Goal: Task Accomplishment & Management: Complete application form

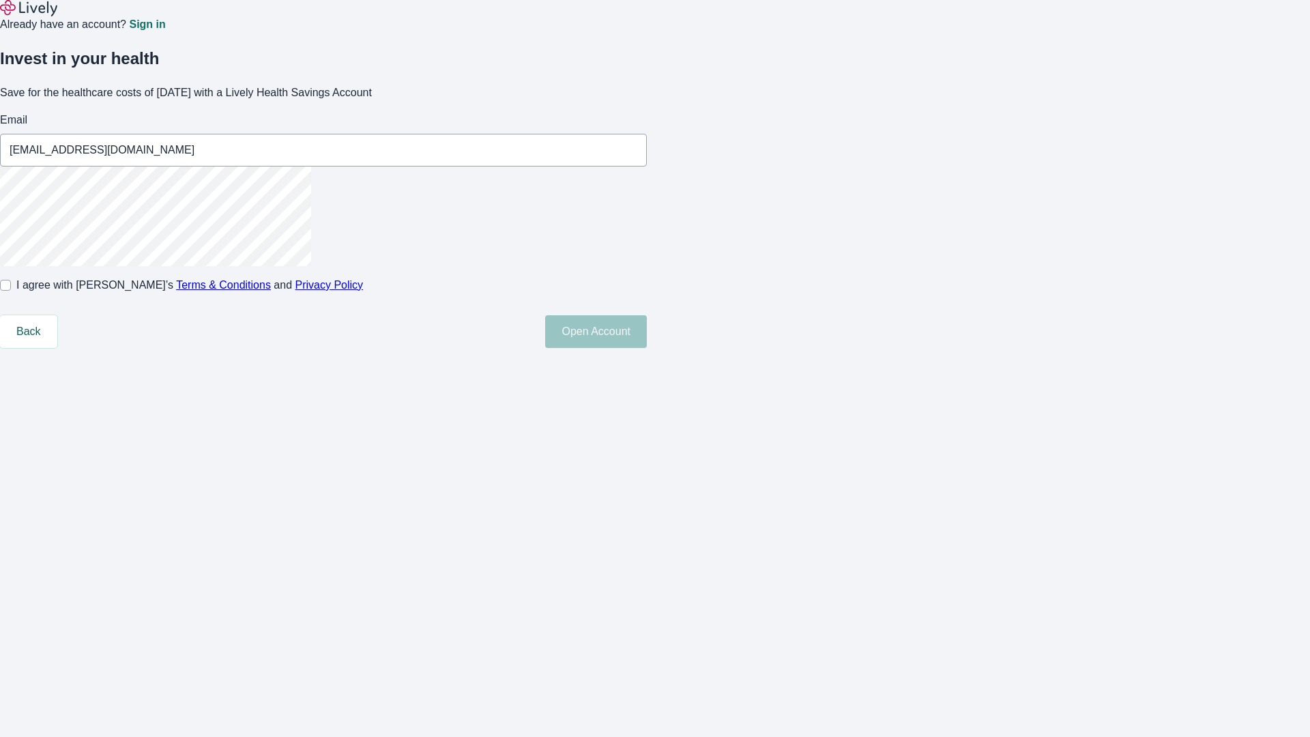
click at [11, 291] on input "I agree with Lively’s Terms & Conditions and Privacy Policy" at bounding box center [5, 285] width 11 height 11
checkbox input "true"
click at [647, 348] on button "Open Account" at bounding box center [596, 331] width 102 height 33
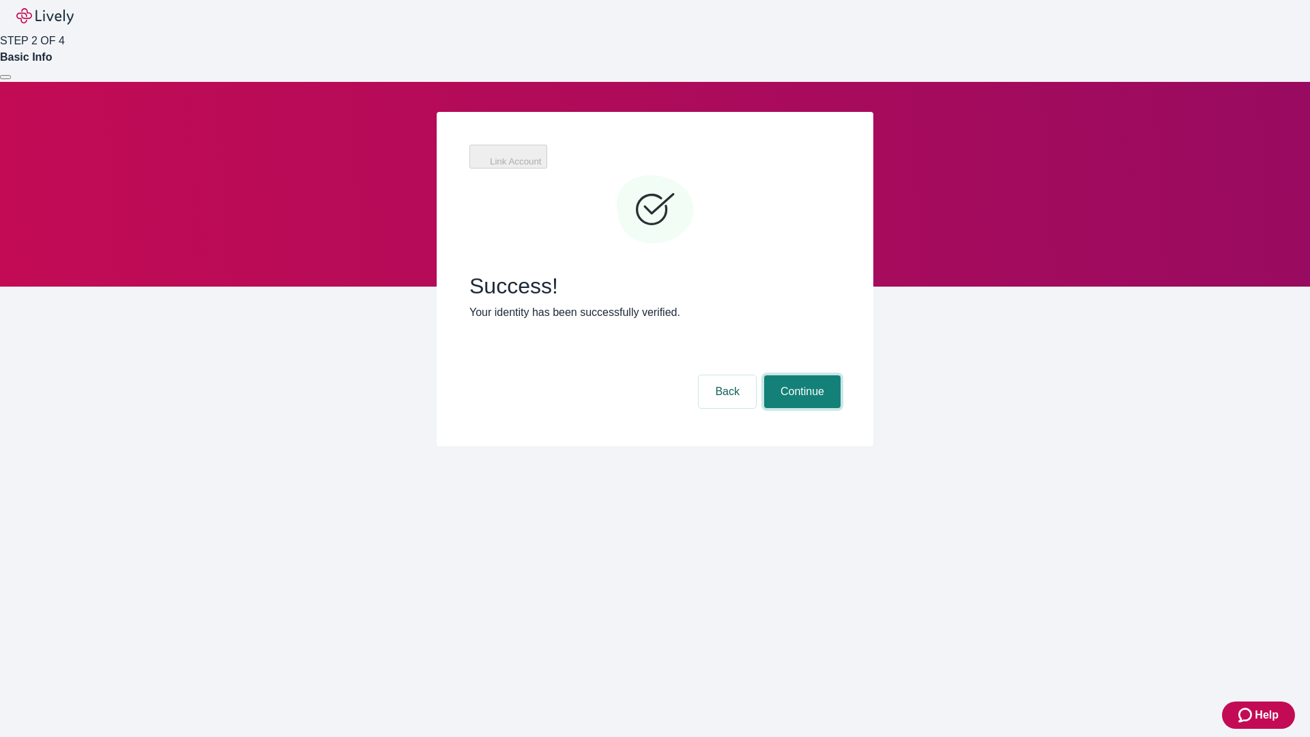
click at [800, 375] on button "Continue" at bounding box center [802, 391] width 76 height 33
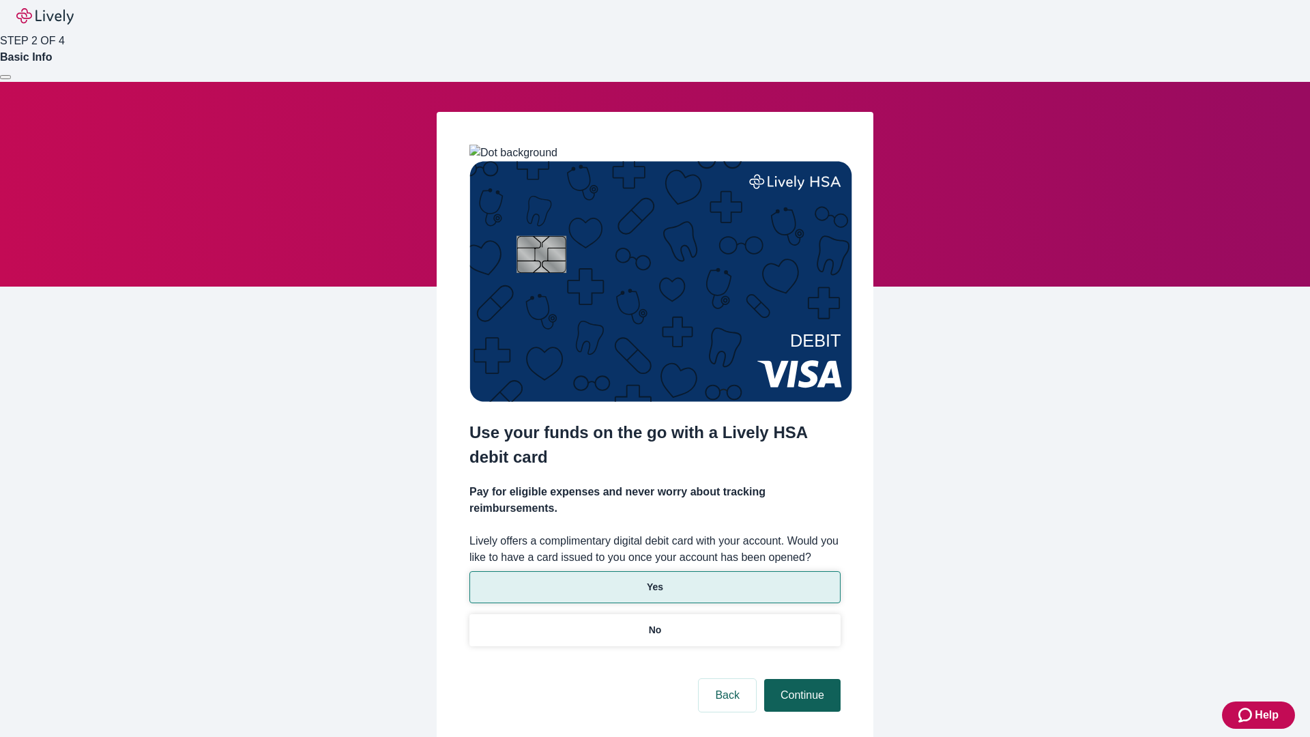
click at [654, 623] on p "No" at bounding box center [655, 630] width 13 height 14
click at [800, 679] on button "Continue" at bounding box center [802, 695] width 76 height 33
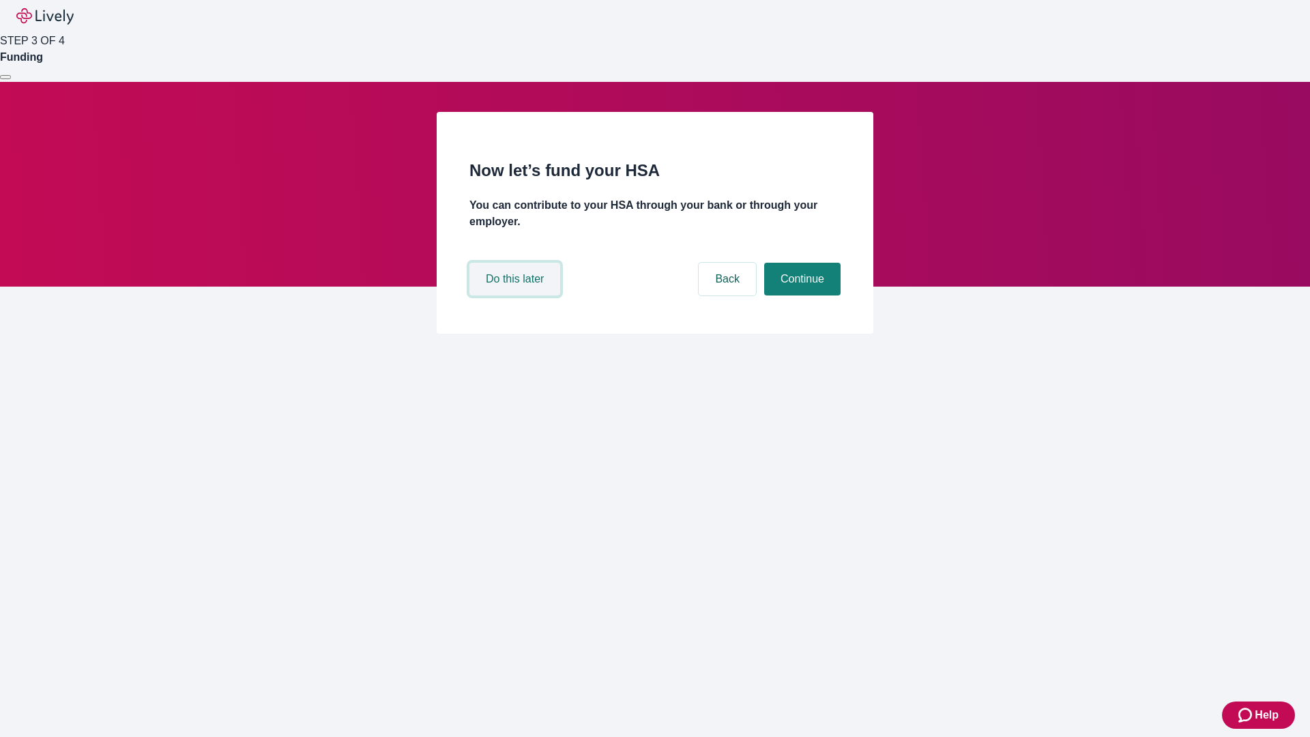
click at [516, 295] on button "Do this later" at bounding box center [514, 279] width 91 height 33
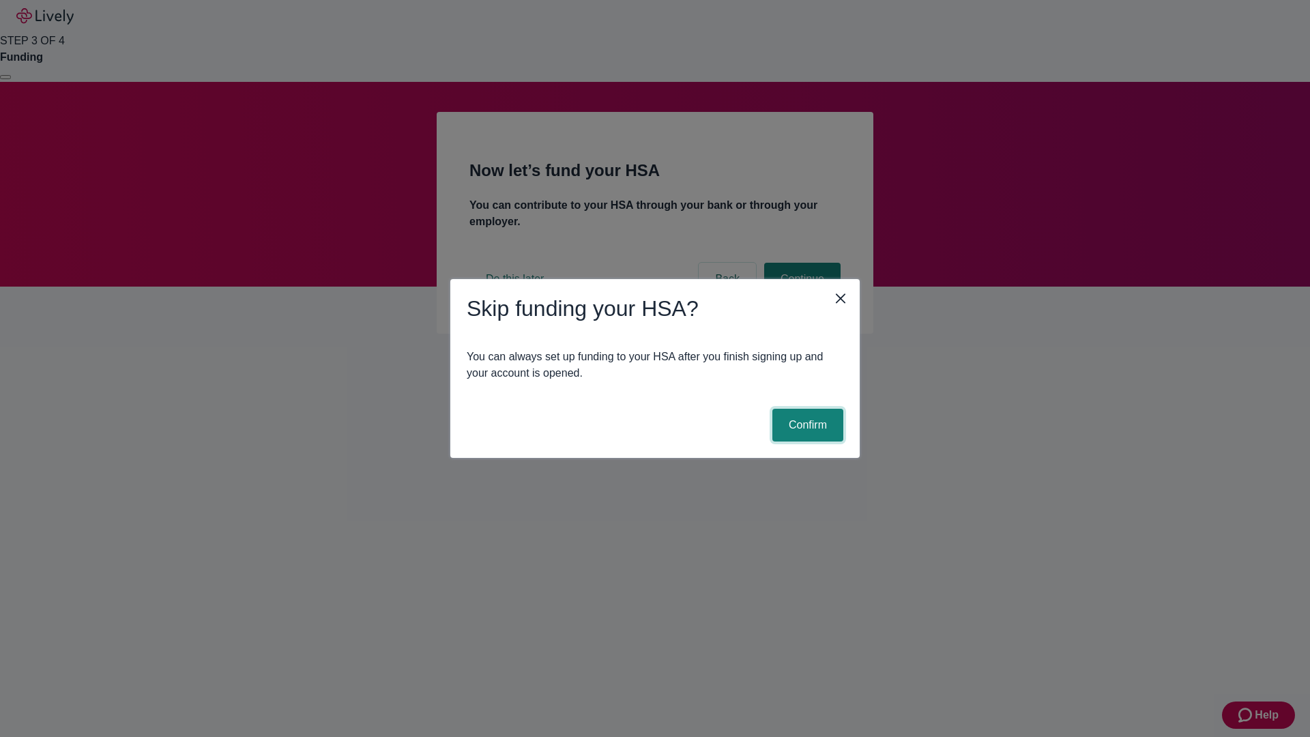
click at [806, 425] on button "Confirm" at bounding box center [807, 425] width 71 height 33
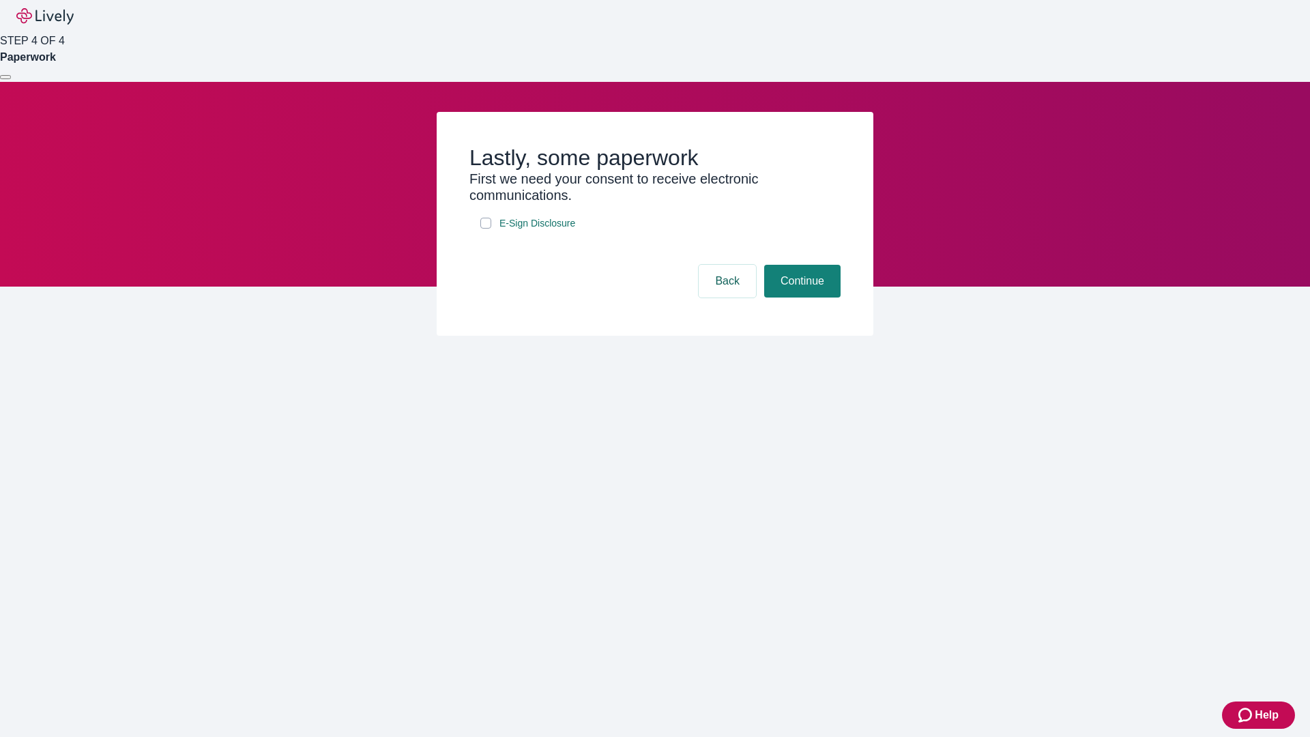
click at [486, 229] on input "E-Sign Disclosure" at bounding box center [485, 223] width 11 height 11
checkbox input "true"
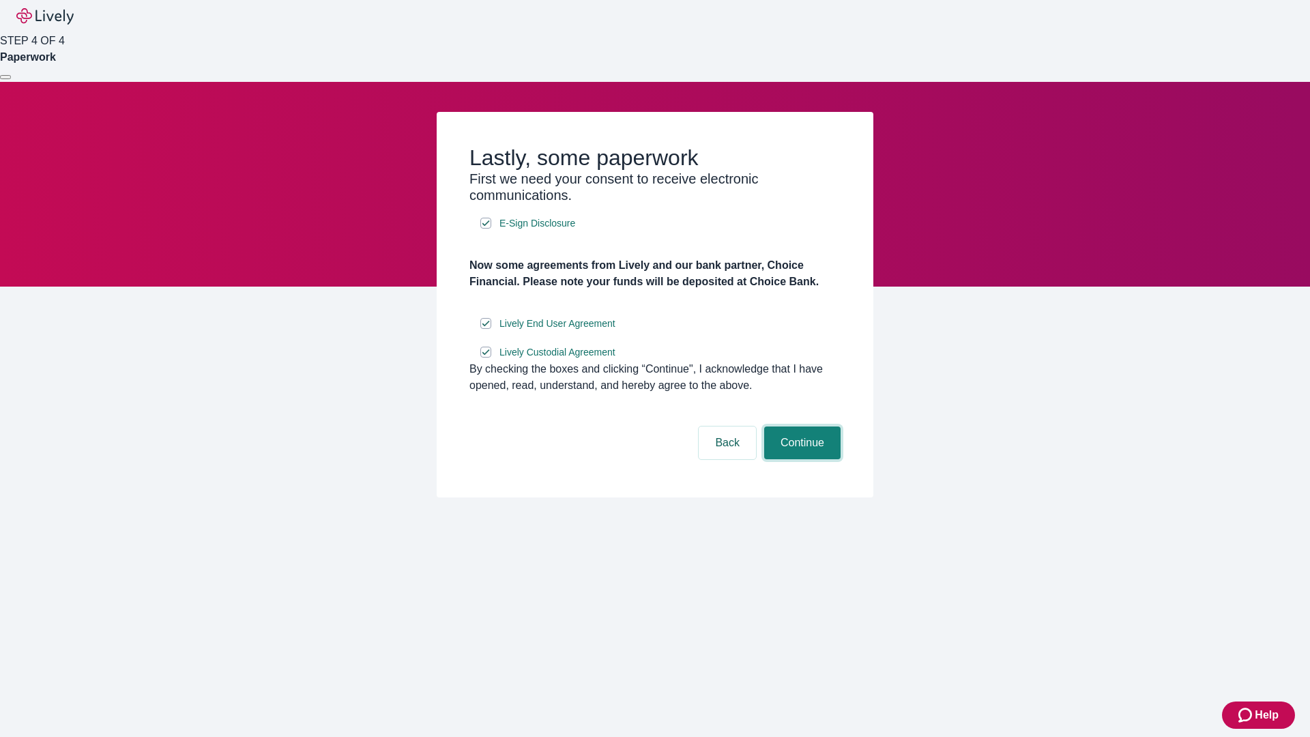
click at [800, 459] on button "Continue" at bounding box center [802, 442] width 76 height 33
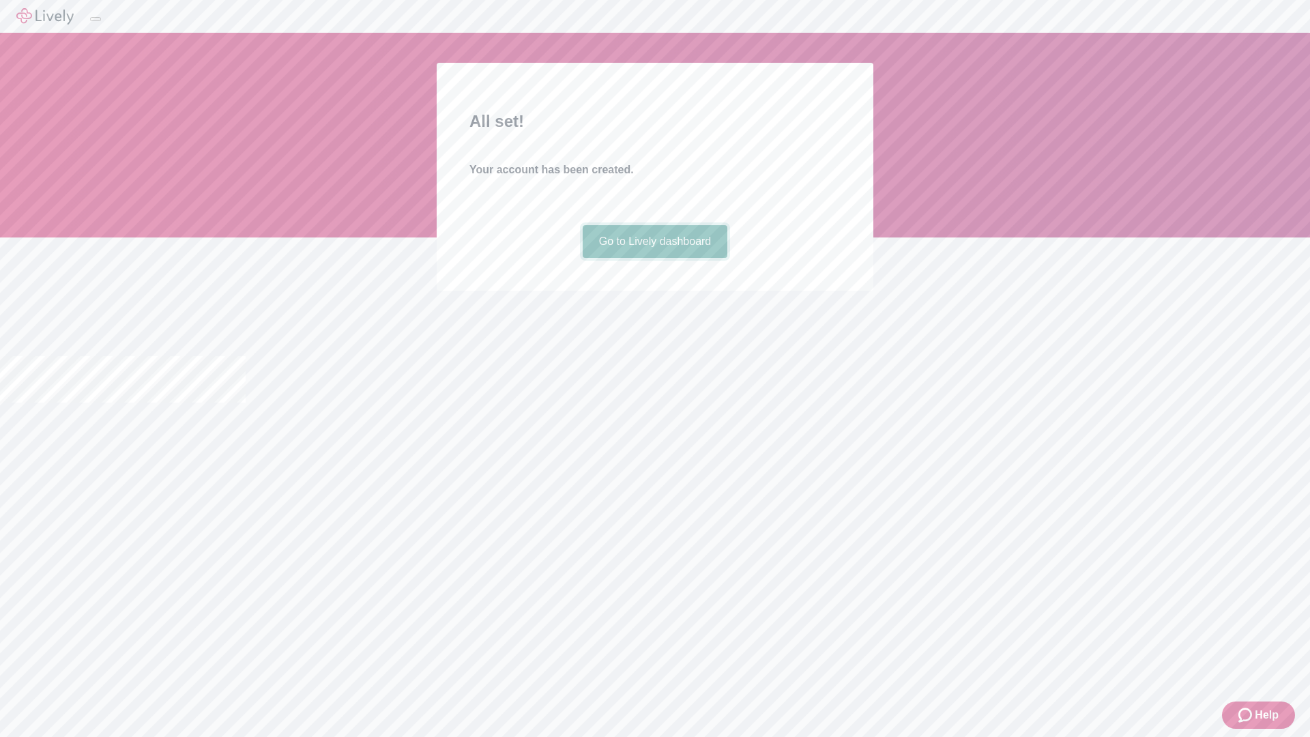
click at [654, 258] on link "Go to Lively dashboard" at bounding box center [655, 241] width 145 height 33
